Goal: Information Seeking & Learning: Learn about a topic

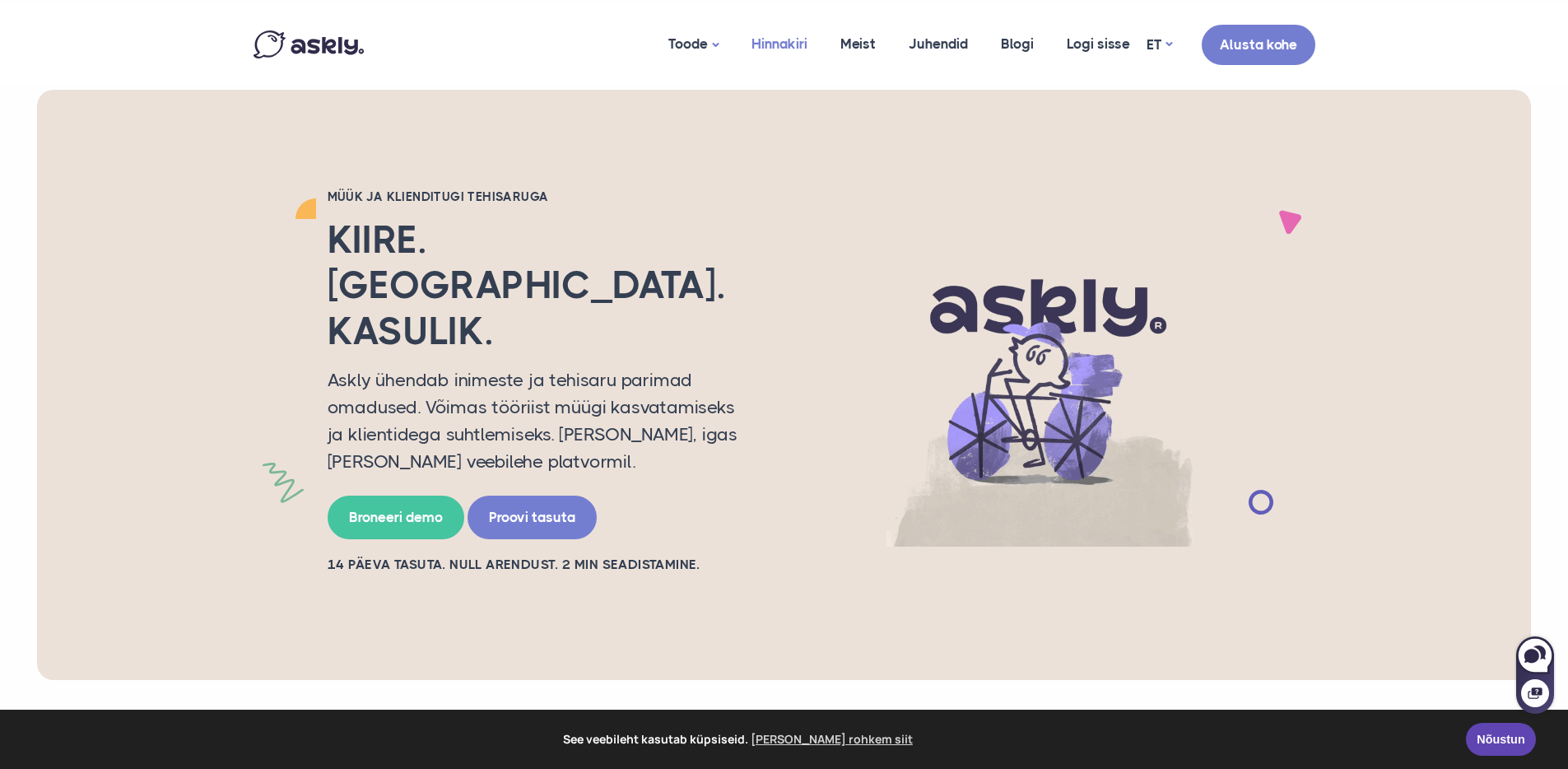
click at [764, 51] on link "Hinnakiri" at bounding box center [780, 44] width 89 height 80
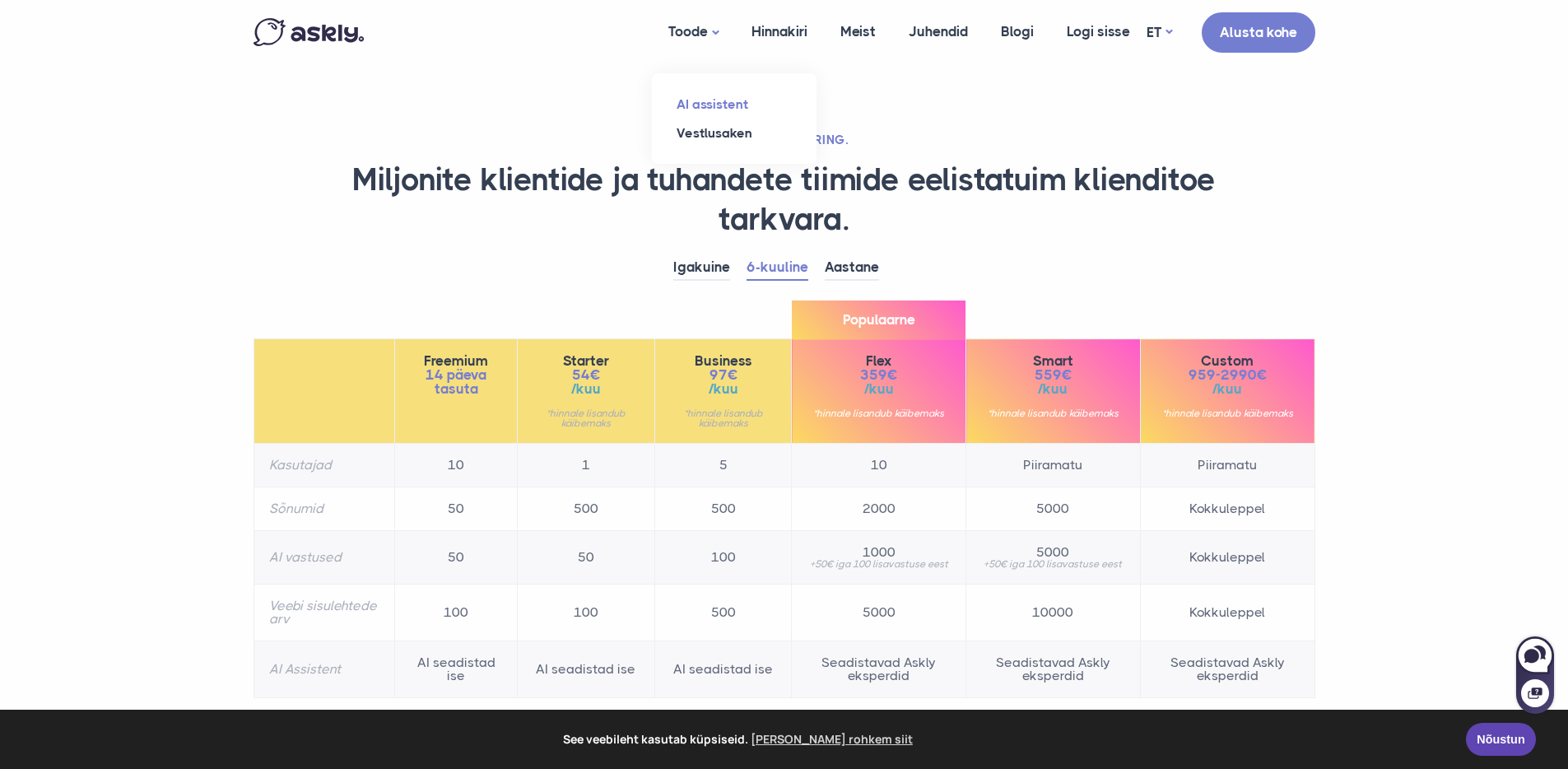
click at [711, 110] on link "AI assistent" at bounding box center [734, 104] width 165 height 29
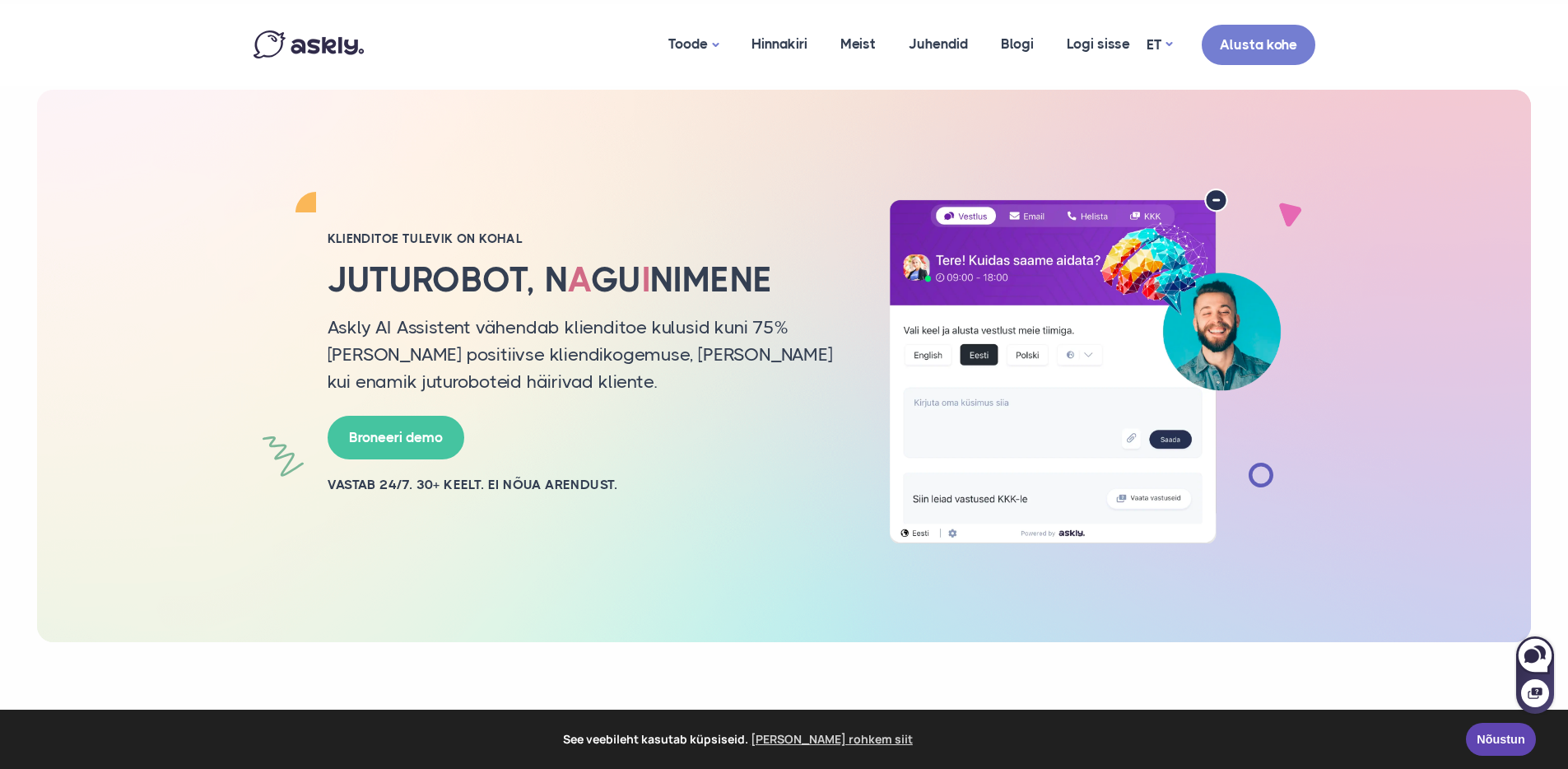
click at [600, 158] on div "Klienditoe tulevik on kohal Juturobot, n a gu i nimene Askly AI Assistent vähen…" at bounding box center [784, 366] width 1087 height 554
click at [765, 45] on link "Hinnakiri" at bounding box center [780, 44] width 89 height 80
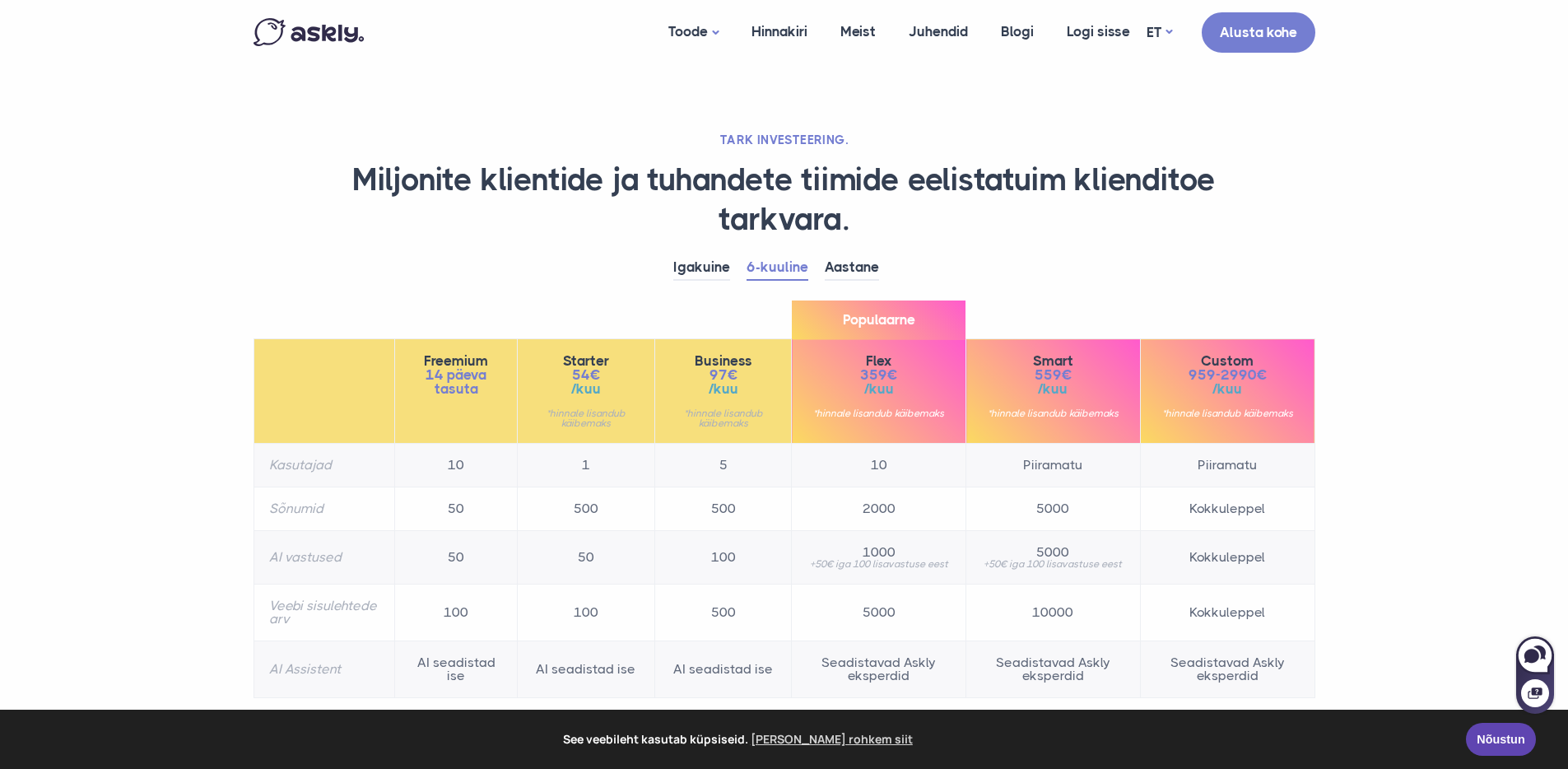
click at [624, 282] on div "Igakuine 6-kuuline Aastane Freemium 14 päeva tasuta 10" at bounding box center [784, 485] width 1087 height 460
